Goal: Transaction & Acquisition: Purchase product/service

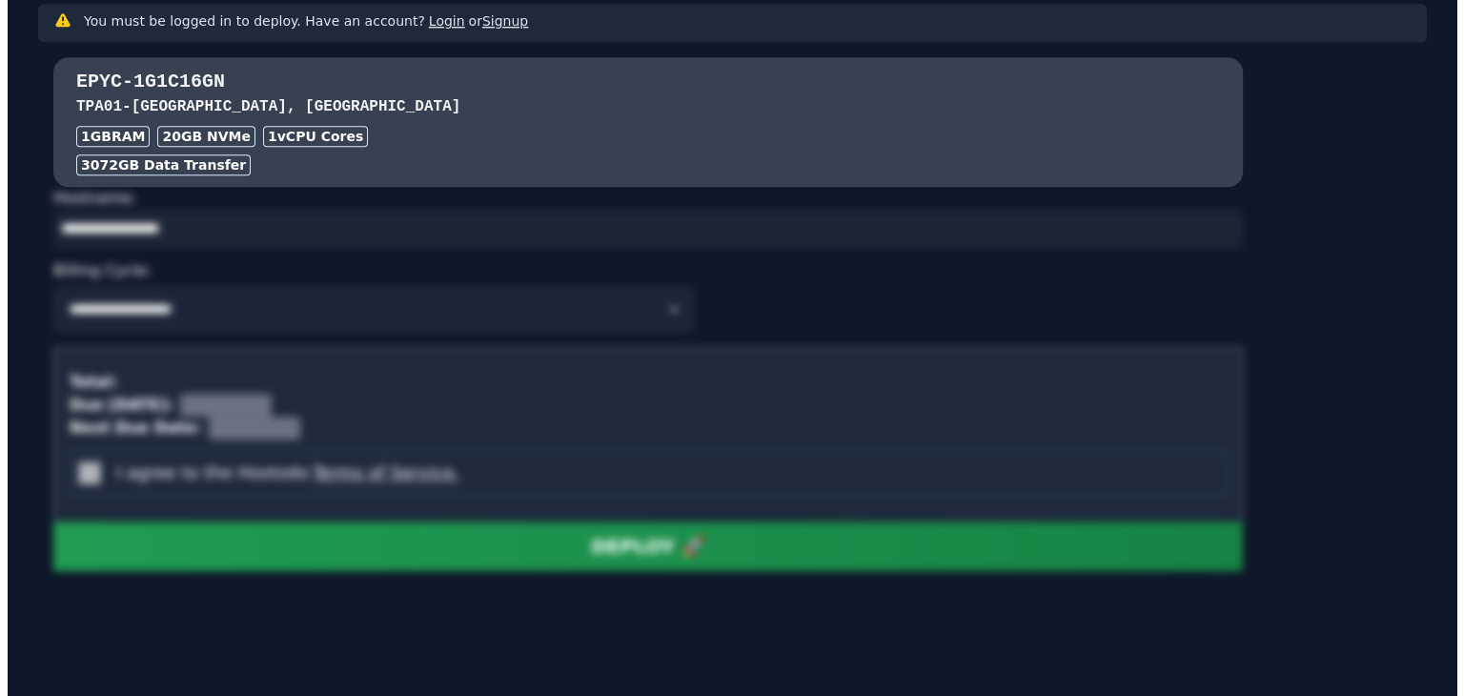
scroll to position [1470, 0]
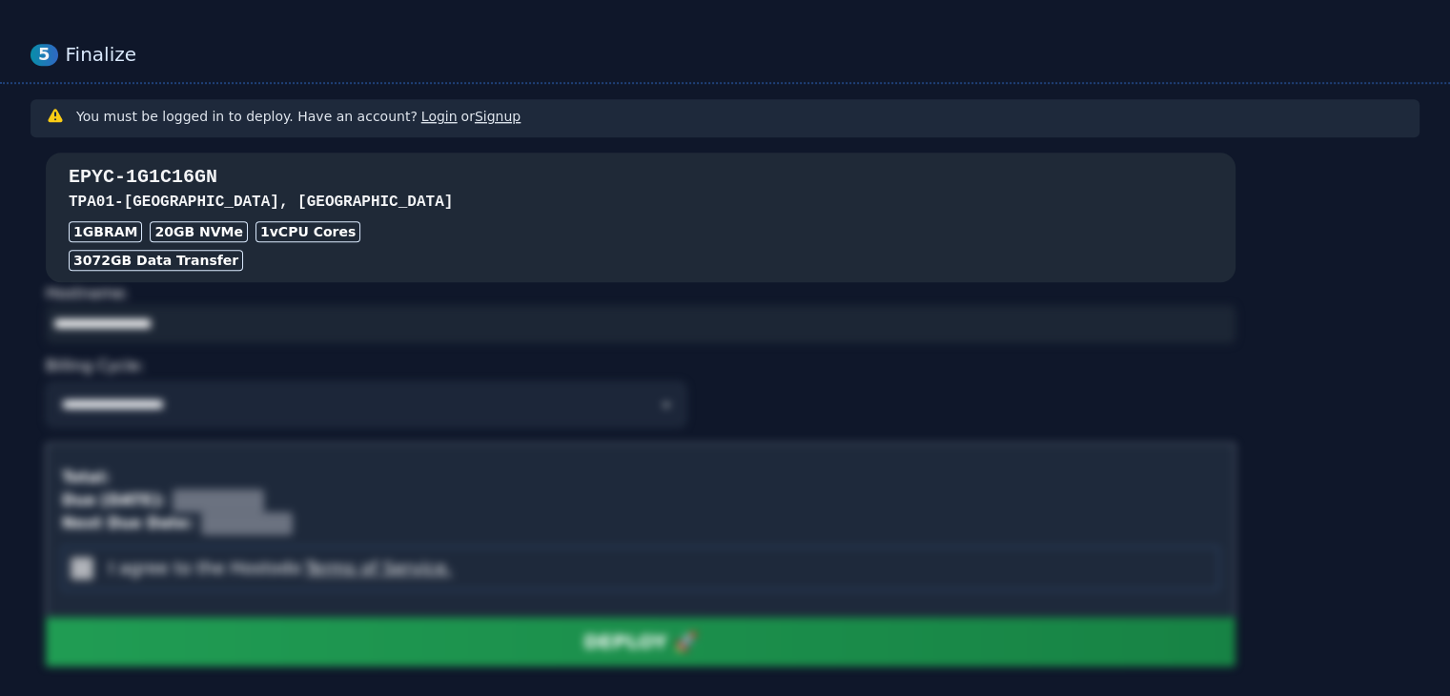
click at [497, 215] on div "EPYC-1G1C16GN TPA01 - [GEOGRAPHIC_DATA], [GEOGRAPHIC_DATA] 1GB RAM 20 GB NVMe 1…" at bounding box center [640, 217] width 1189 height 107
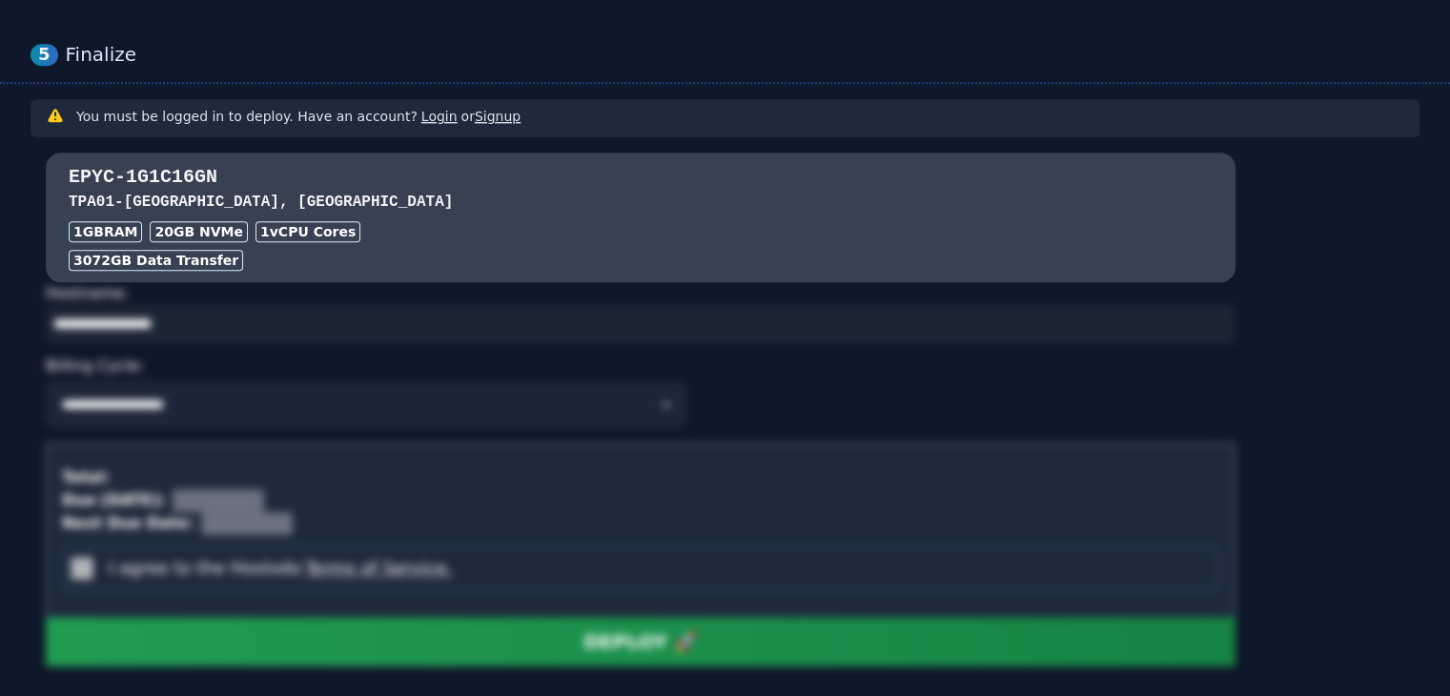
click at [343, 561] on link "Terms of Service." at bounding box center [376, 568] width 151 height 20
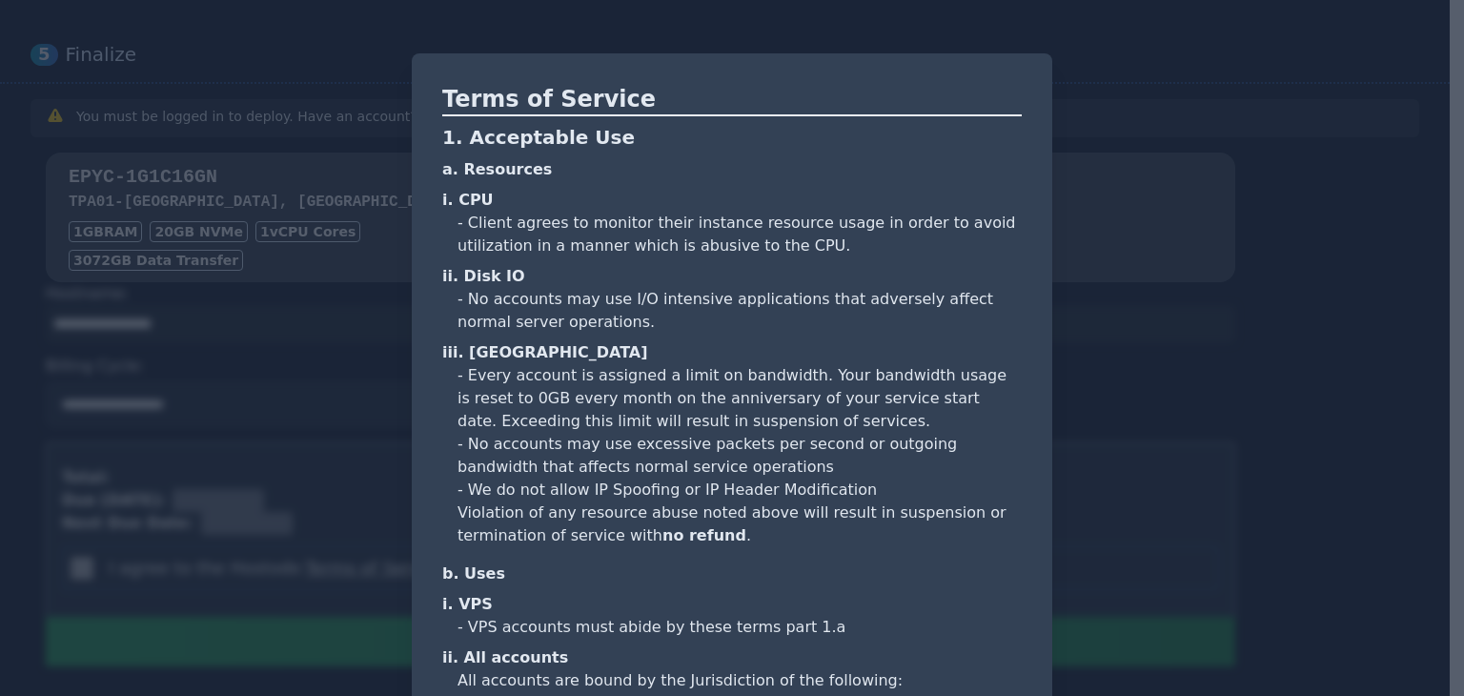
scroll to position [1700, 0]
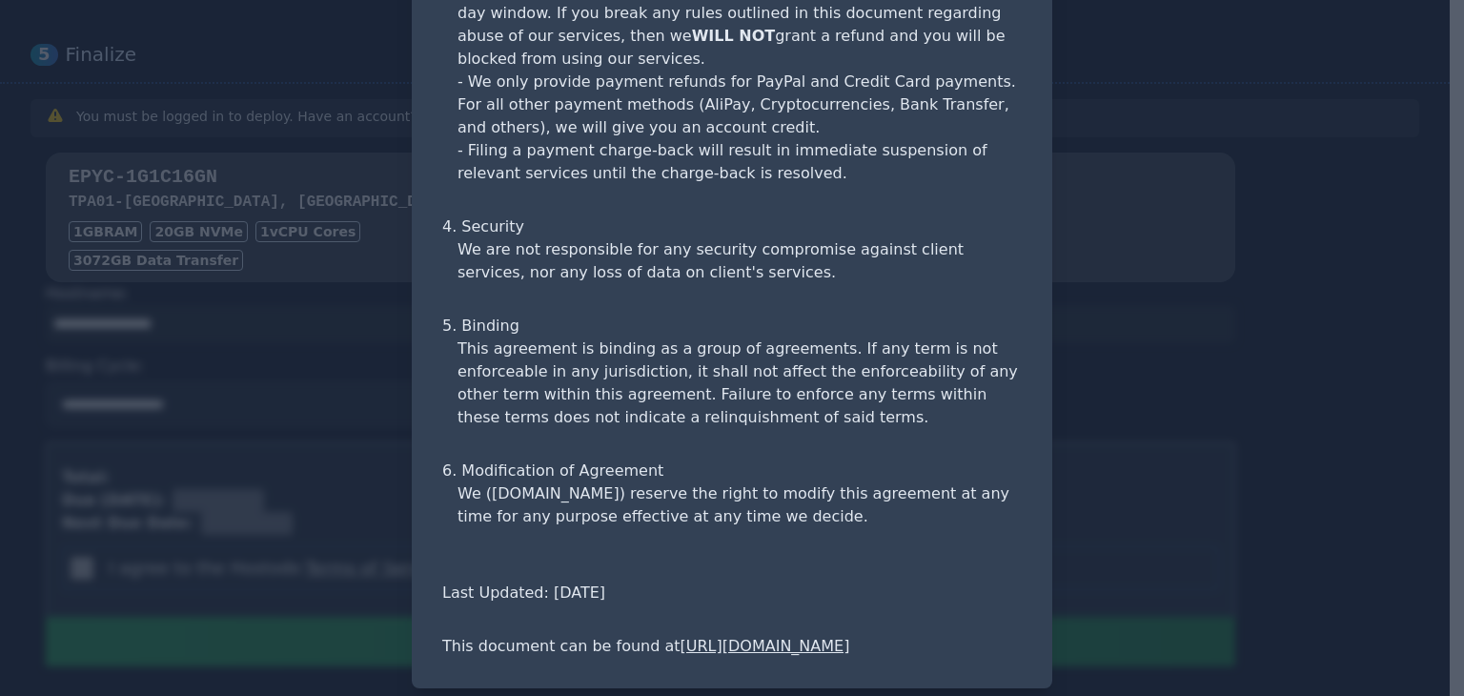
click at [1176, 219] on div at bounding box center [732, 348] width 1464 height 696
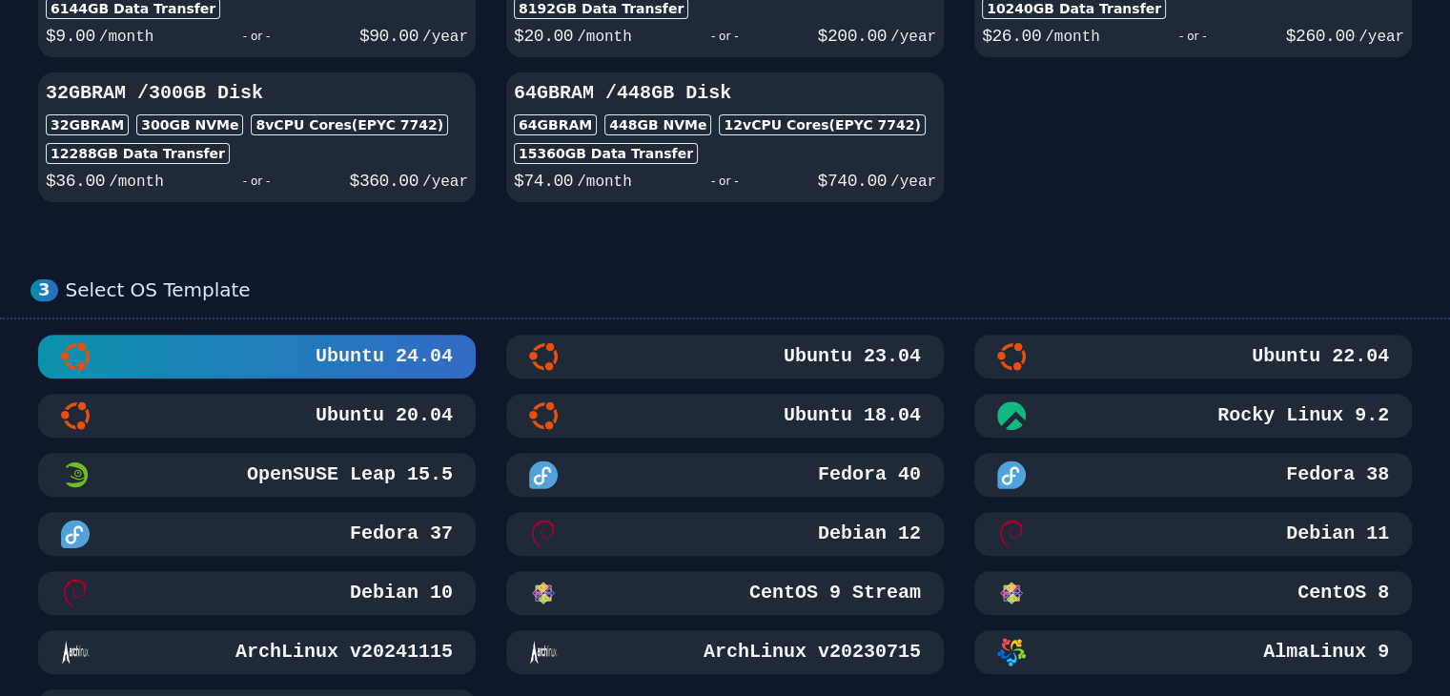
scroll to position [231, 0]
